Goal: Information Seeking & Learning: Learn about a topic

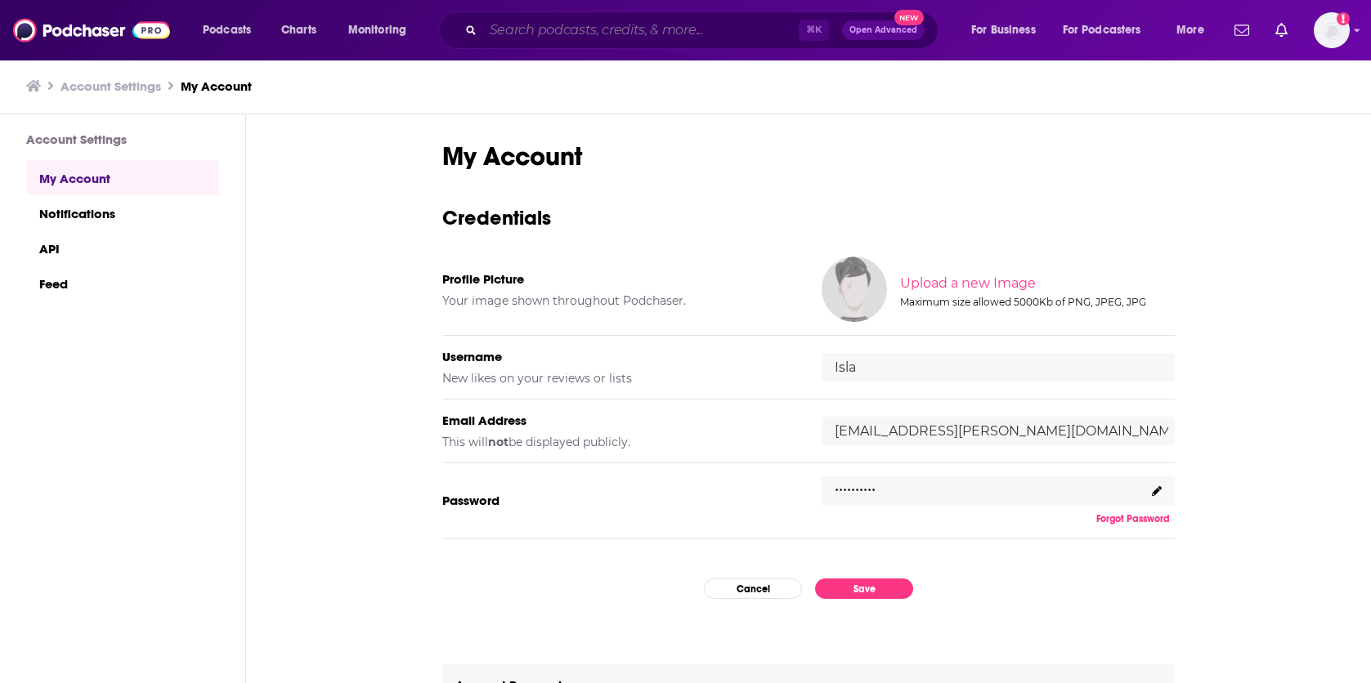
click at [536, 37] on input "Search podcasts, credits, & more..." at bounding box center [640, 30] width 315 height 26
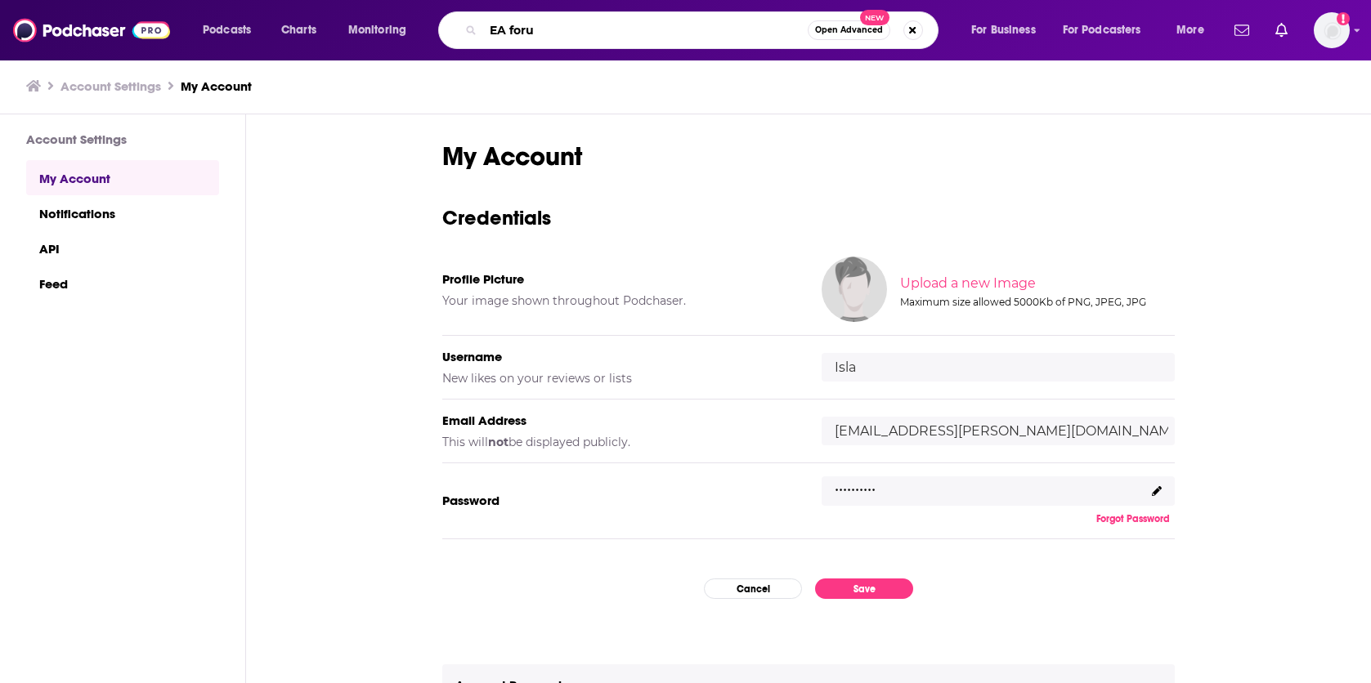
type input "EA forum"
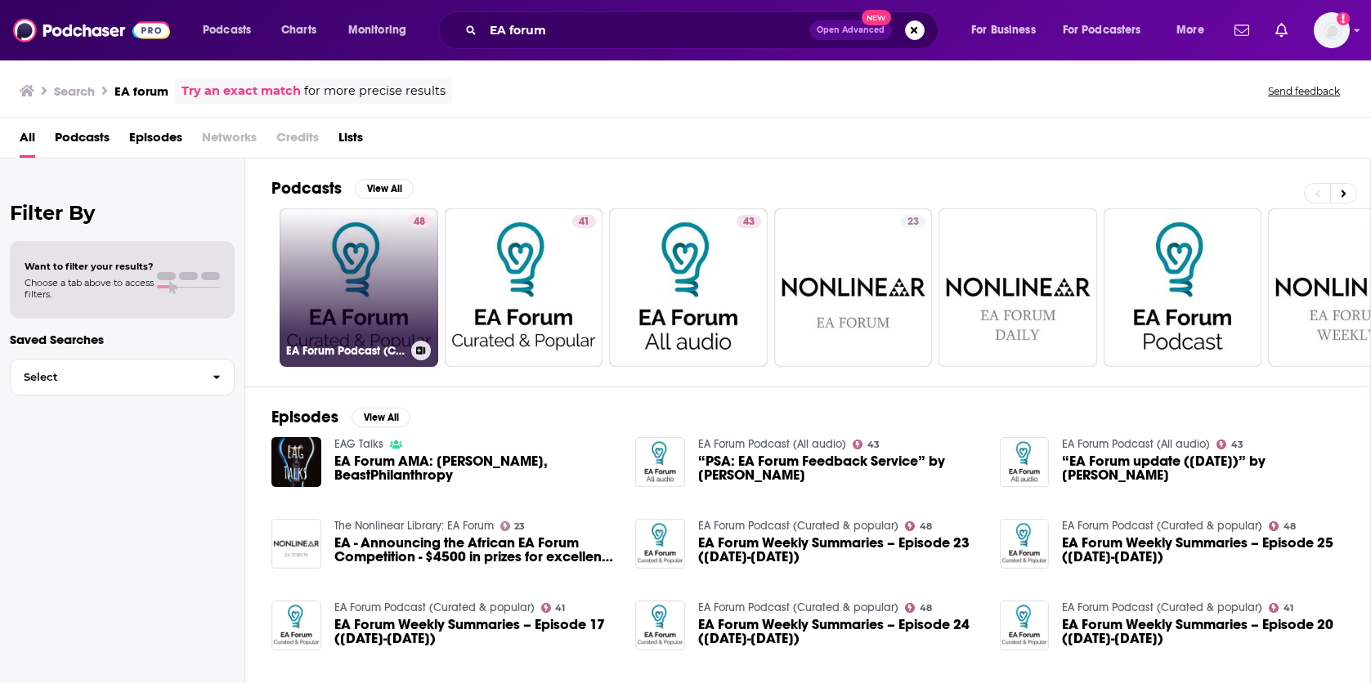
click at [378, 284] on link "48 EA Forum Podcast (Curated & popular)" at bounding box center [359, 287] width 159 height 159
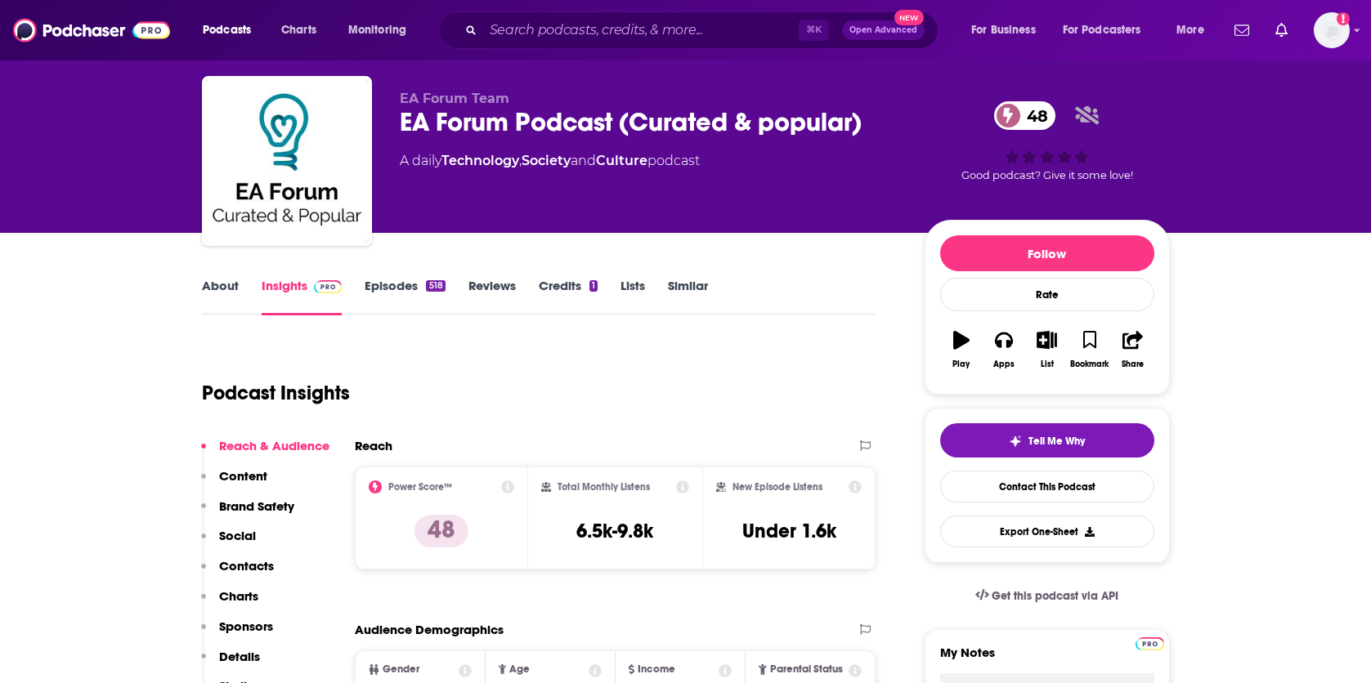
scroll to position [33, 0]
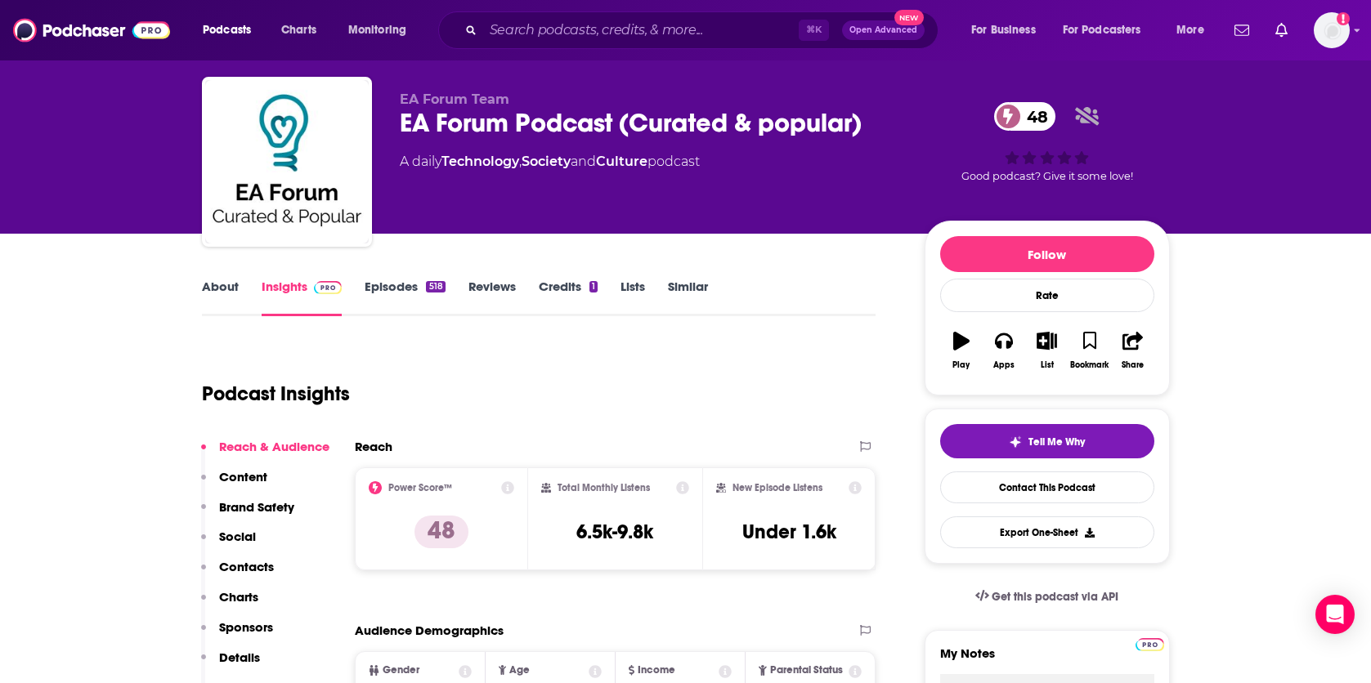
click at [424, 292] on link "Episodes 518" at bounding box center [405, 298] width 80 height 38
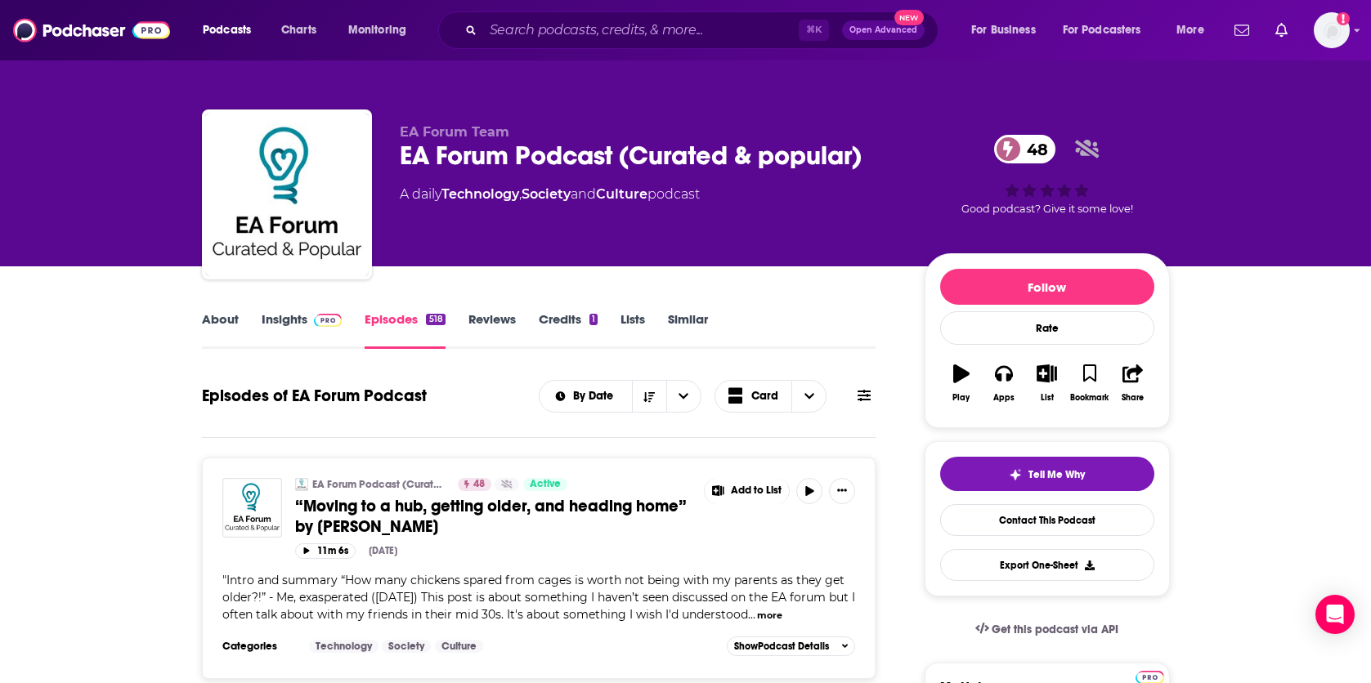
click at [302, 329] on link "Insights" at bounding box center [302, 330] width 81 height 38
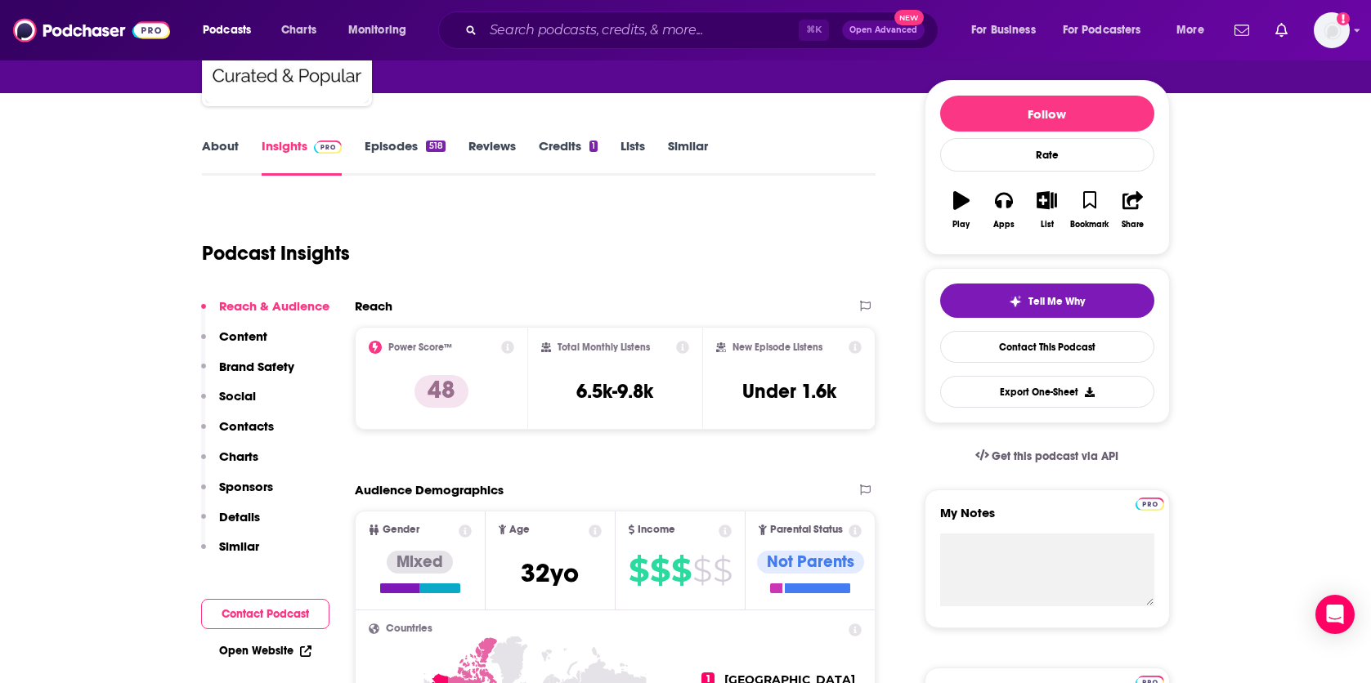
scroll to position [176, 0]
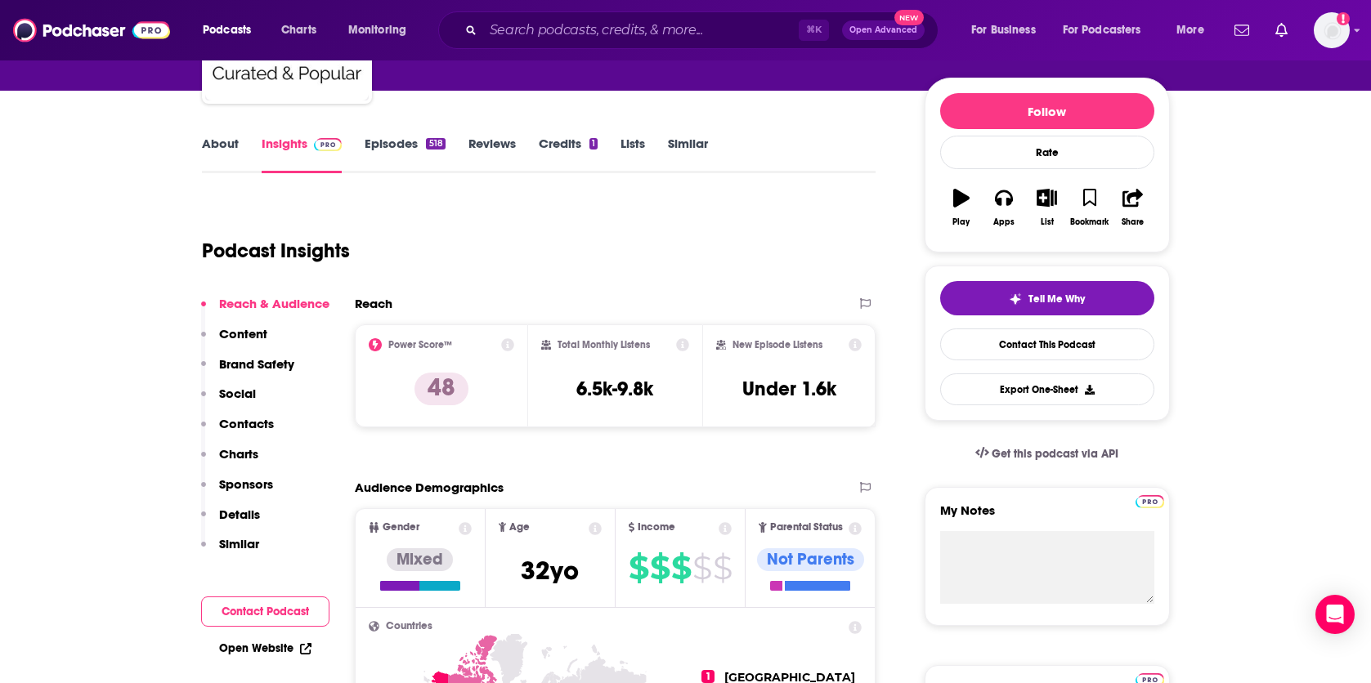
click at [223, 156] on link "About" at bounding box center [220, 155] width 37 height 38
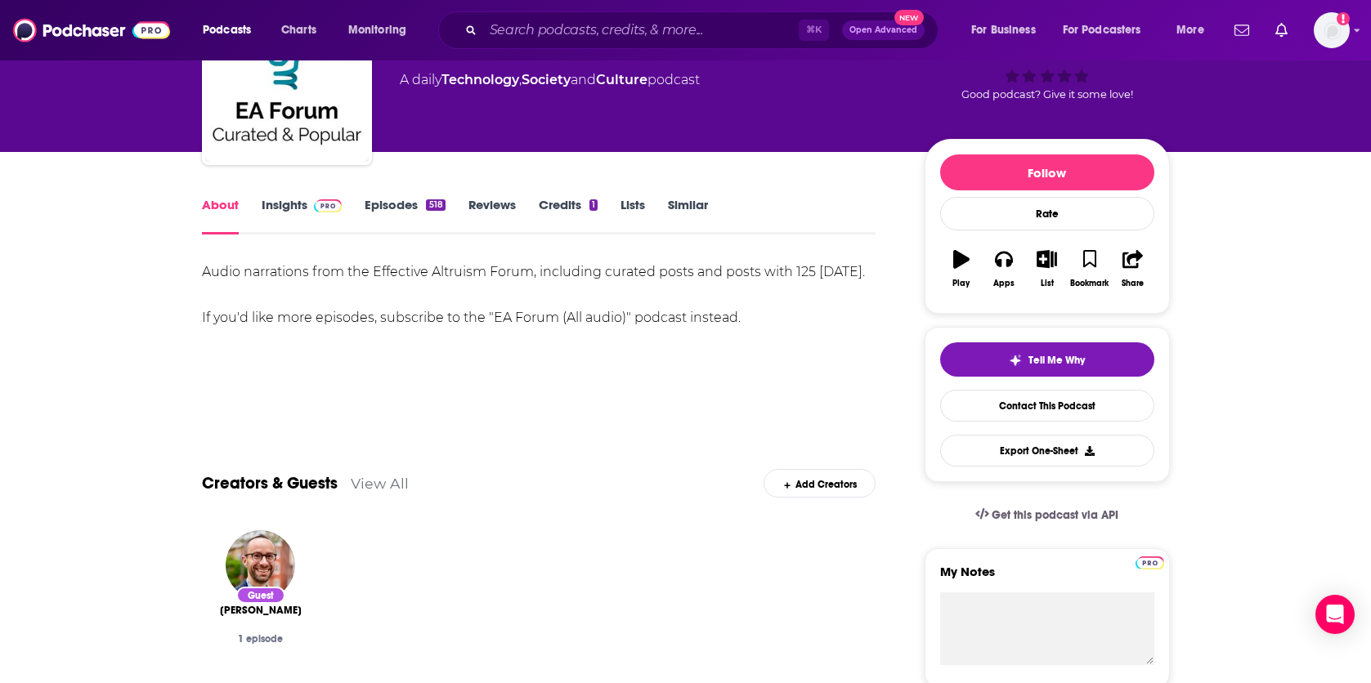
scroll to position [112, 0]
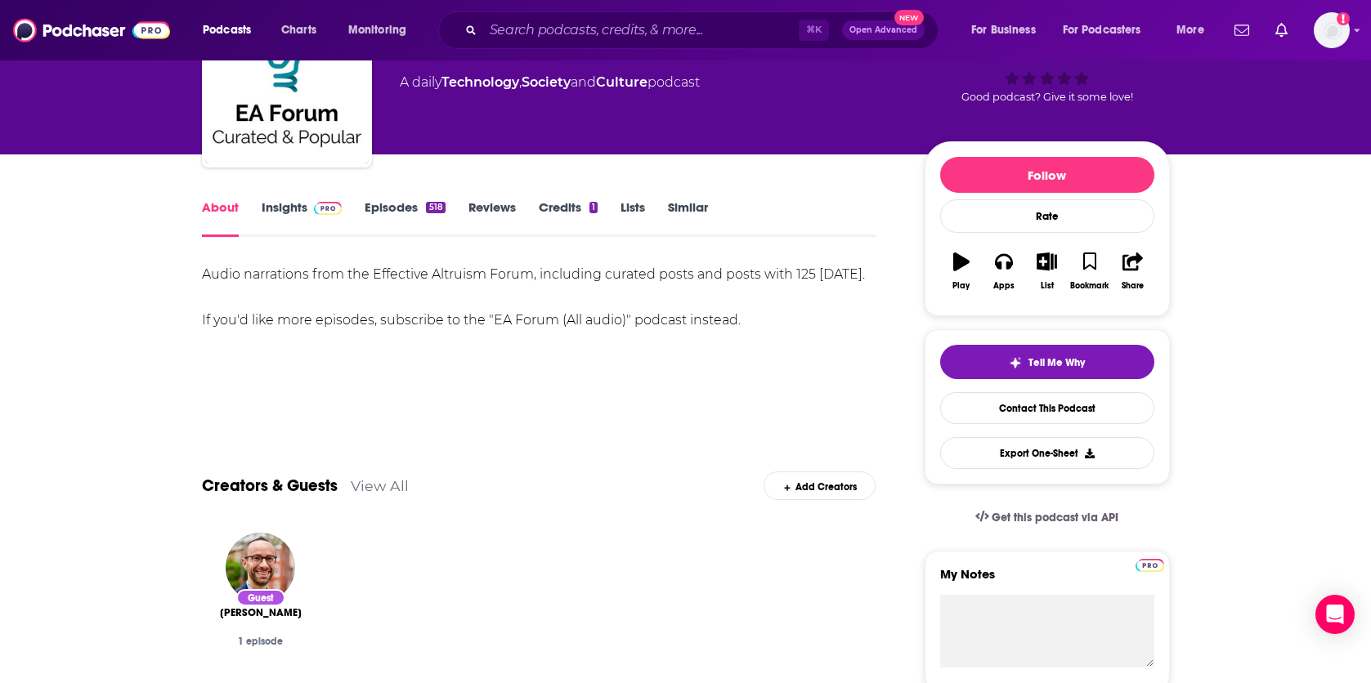
click at [280, 207] on link "Insights" at bounding box center [302, 218] width 81 height 38
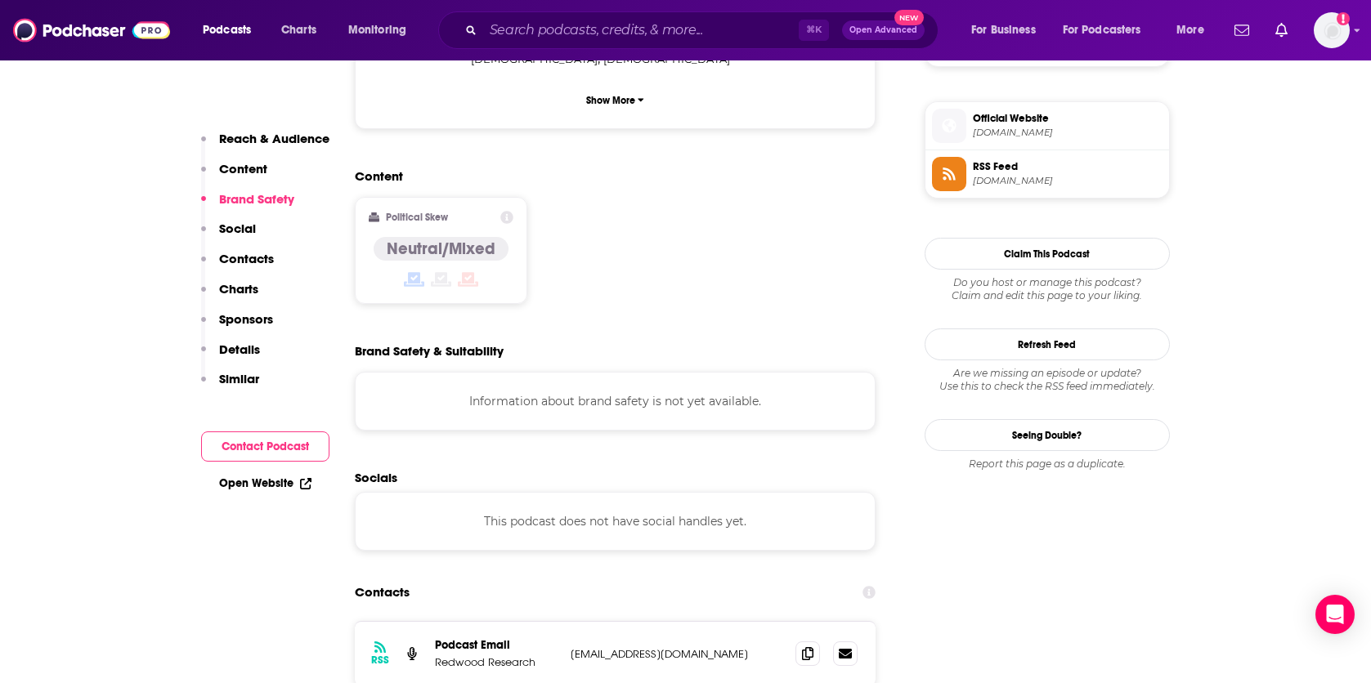
scroll to position [1157, 0]
click at [553, 26] on input "Search podcasts, credits, & more..." at bounding box center [640, 30] width 315 height 26
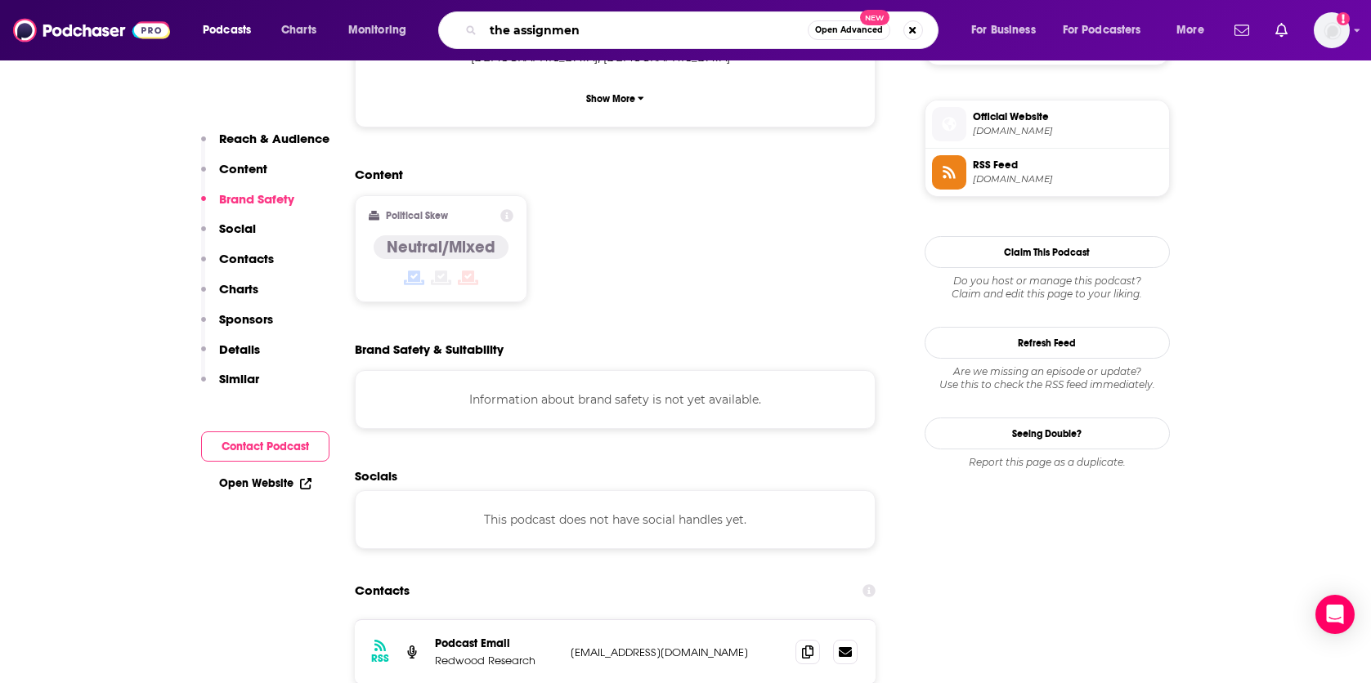
type input "the assignment"
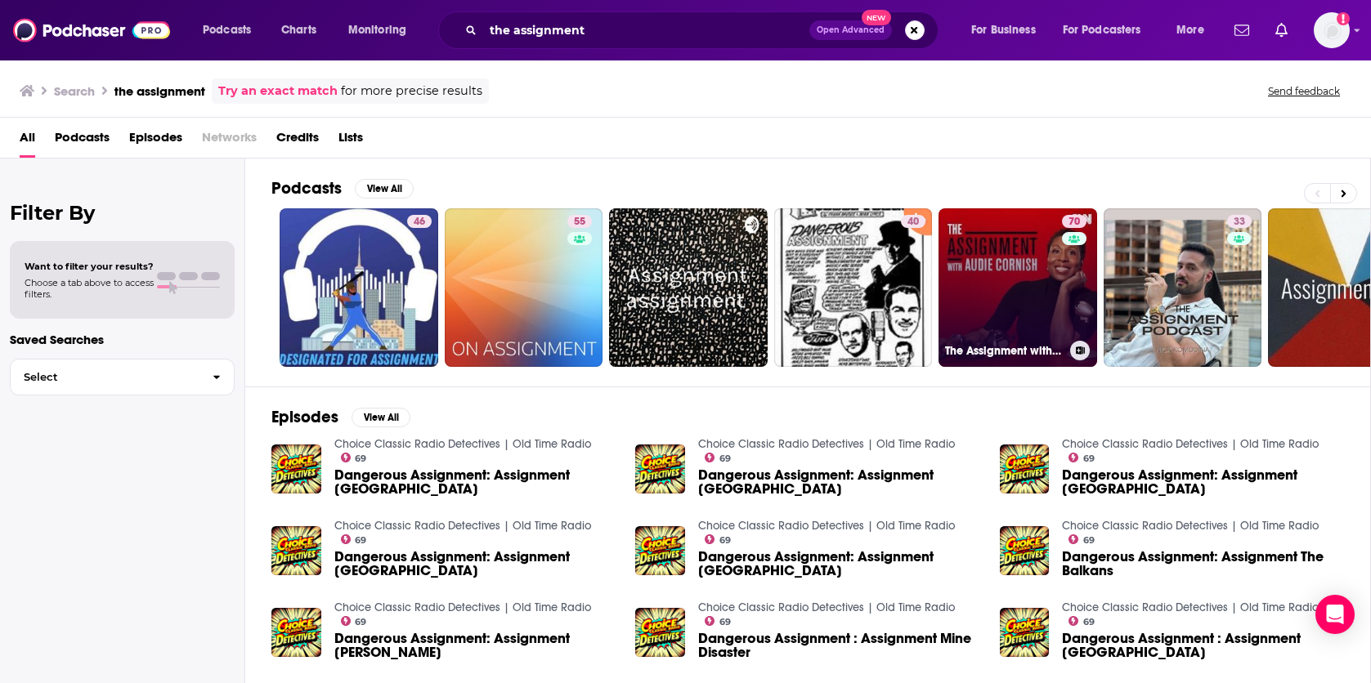
click at [1009, 280] on link "70 The Assignment with [PERSON_NAME]" at bounding box center [1017, 287] width 159 height 159
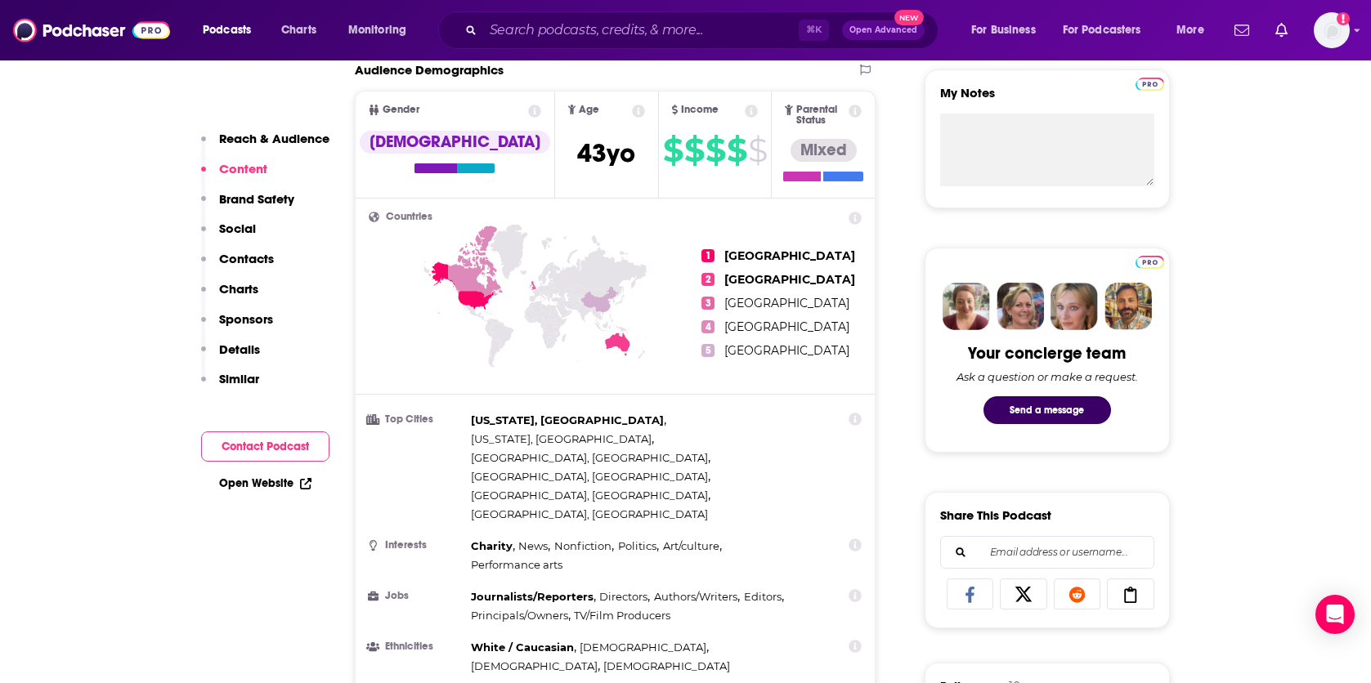
scroll to position [98, 0]
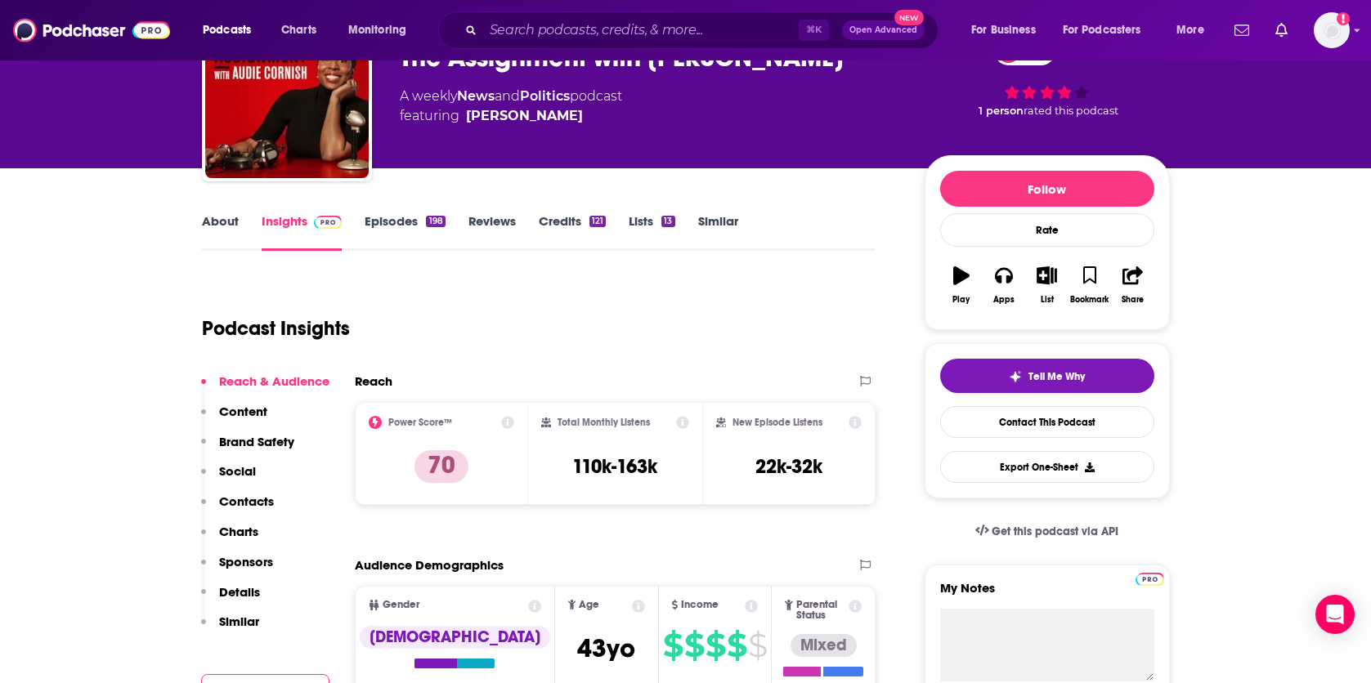
click at [235, 216] on link "About" at bounding box center [220, 232] width 37 height 38
